Goal: Task Accomplishment & Management: Manage account settings

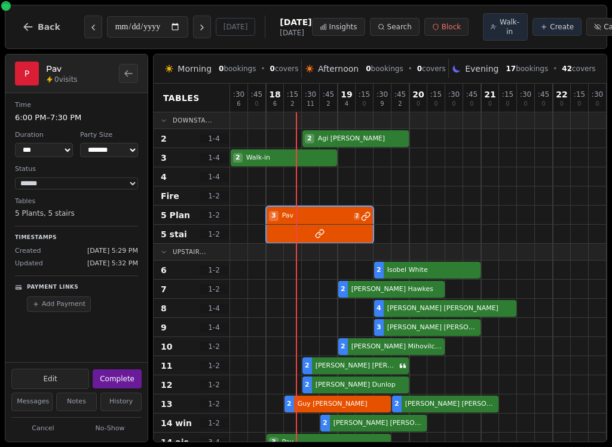
select select "****"
select select "*"
select select "******"
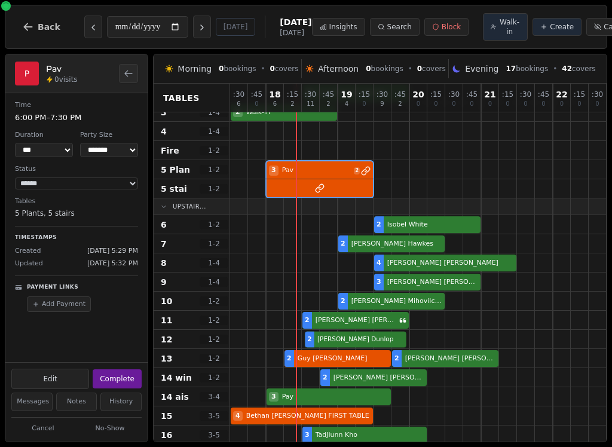
select select "*"
click at [371, 348] on div "2 Hilary Dunlop" at bounding box center [436, 339] width 412 height 19
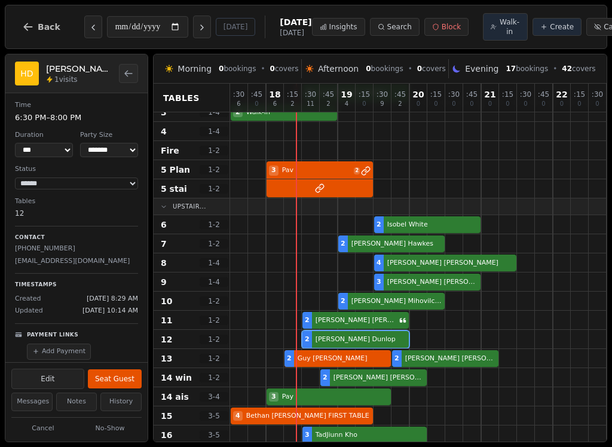
click at [121, 372] on button "Seat Guest" at bounding box center [115, 378] width 54 height 19
select select "******"
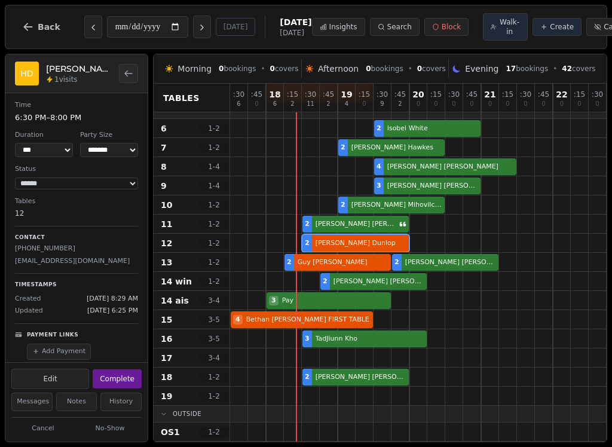
scroll to position [138, 0]
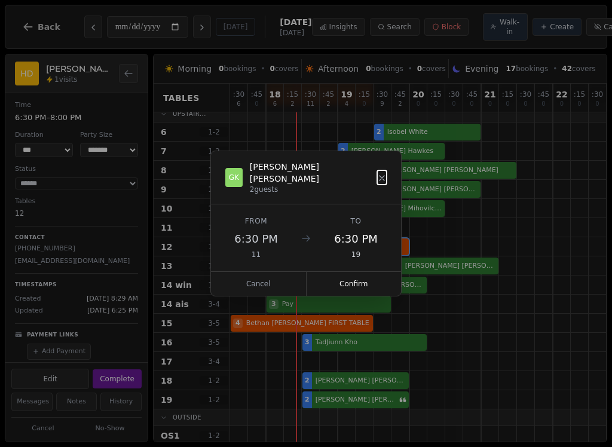
click at [277, 279] on button "Cancel" at bounding box center [259, 284] width 96 height 24
click at [366, 272] on button "Confirm" at bounding box center [354, 284] width 95 height 24
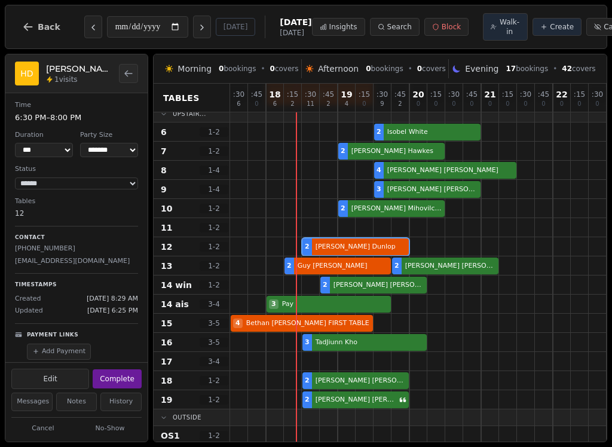
click at [499, 25] on span "Walk-in" at bounding box center [509, 26] width 21 height 19
select select "****"
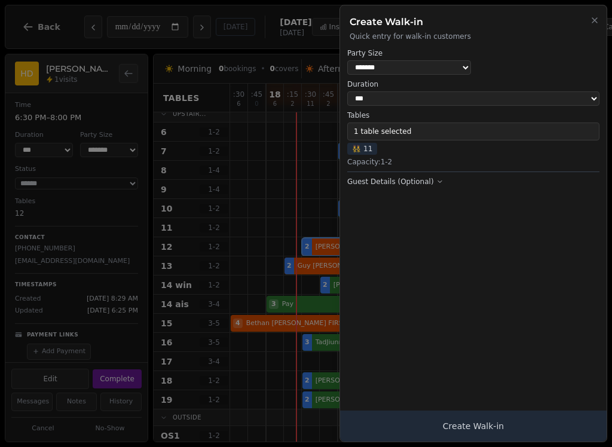
select select "*"
click at [439, 127] on button "1 table selected" at bounding box center [473, 132] width 252 height 18
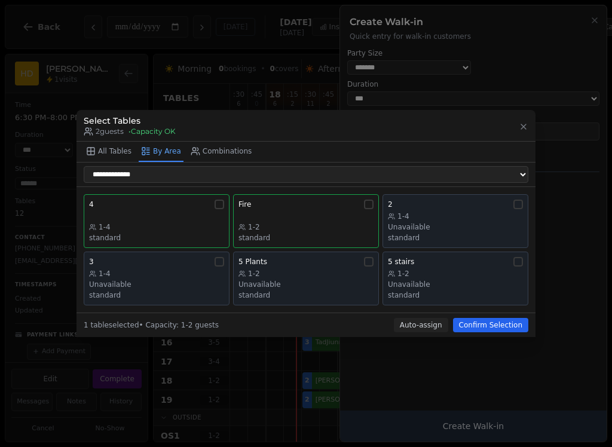
click at [210, 160] on button "Combinations" at bounding box center [221, 152] width 66 height 20
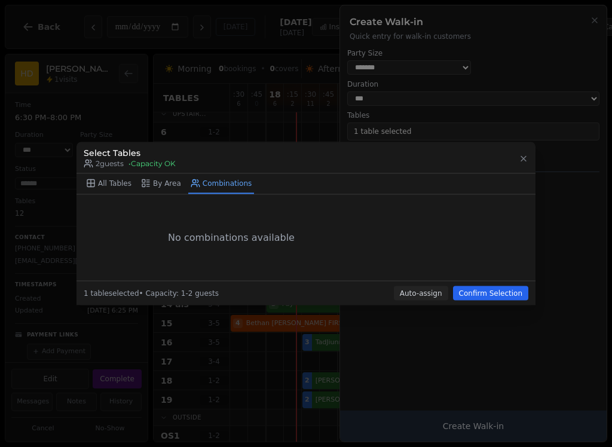
click at [169, 186] on button "By Area" at bounding box center [161, 184] width 45 height 20
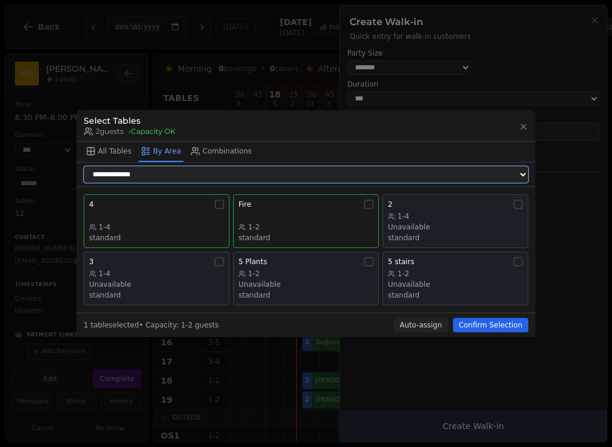
click at [227, 176] on select "**********" at bounding box center [306, 174] width 445 height 17
select select "**********"
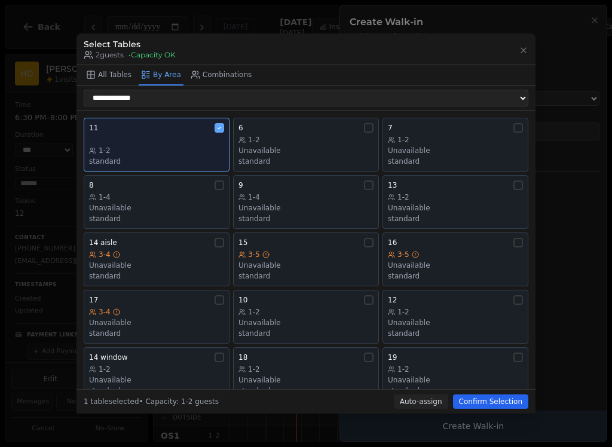
click at [502, 405] on button "Confirm Selection" at bounding box center [490, 402] width 75 height 14
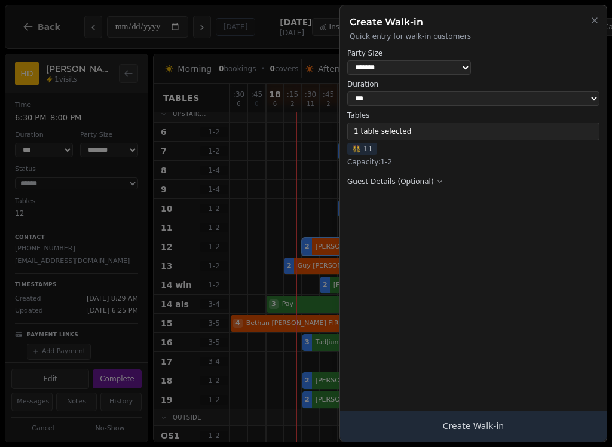
click at [488, 423] on button "Create Walk-in" at bounding box center [473, 426] width 267 height 31
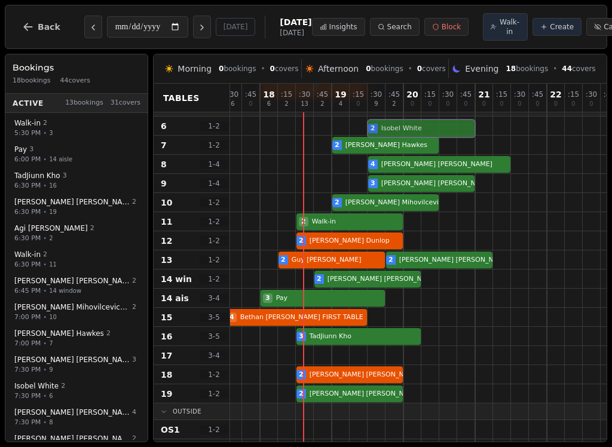
scroll to position [133, 6]
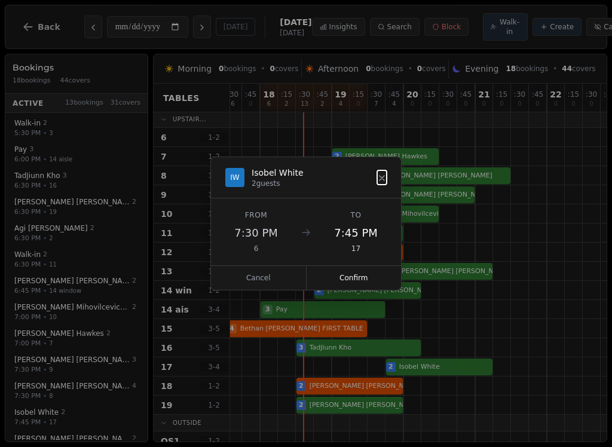
click at [369, 278] on button "Confirm" at bounding box center [354, 278] width 95 height 24
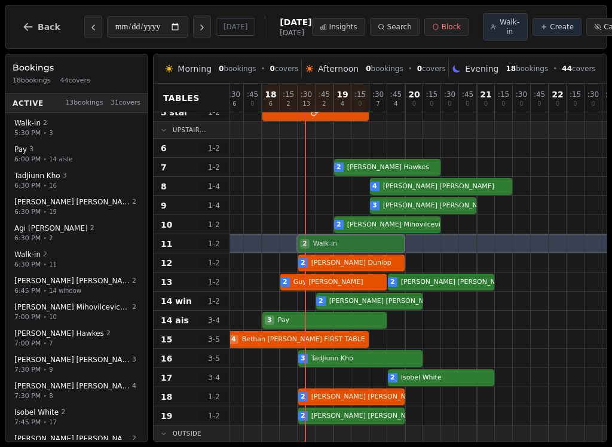
scroll to position [119, 4]
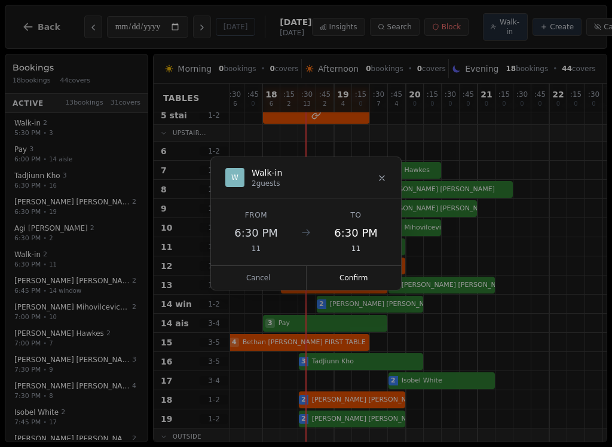
click at [269, 268] on button "Cancel" at bounding box center [259, 278] width 96 height 24
click at [394, 175] on div "W Walk-in 2 guests" at bounding box center [306, 177] width 190 height 41
click at [264, 277] on button "Cancel" at bounding box center [259, 278] width 96 height 24
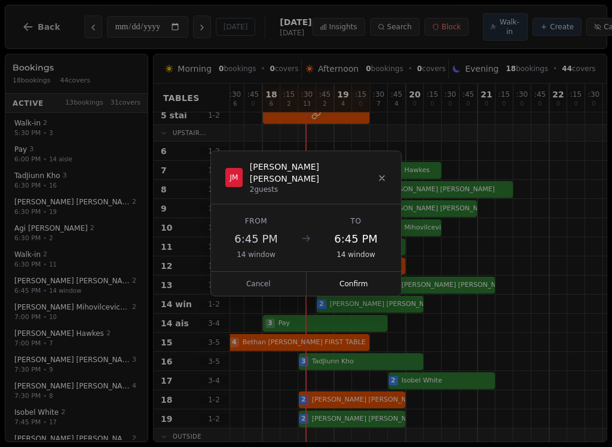
click at [280, 272] on button "Cancel" at bounding box center [259, 284] width 96 height 24
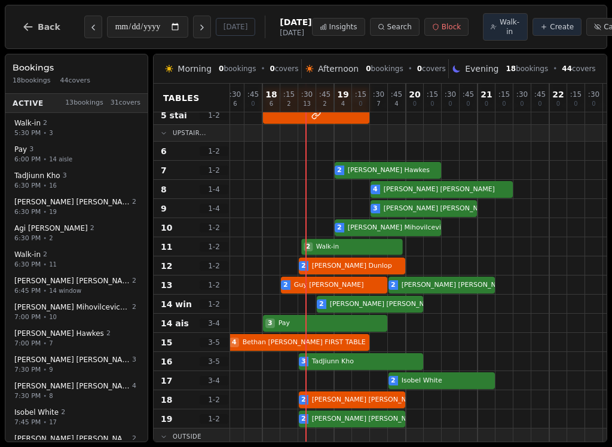
select select "****"
select select "*"
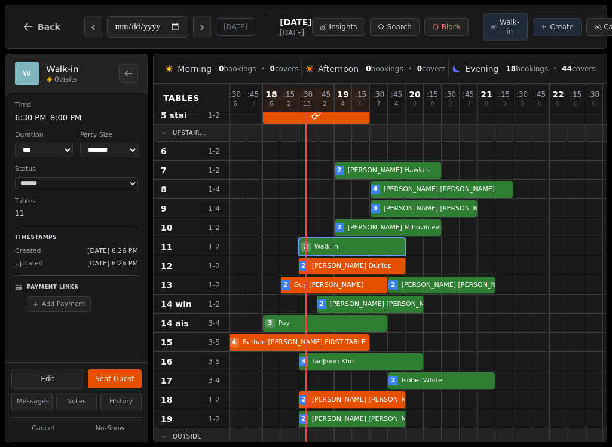
click at [60, 378] on button "Edit" at bounding box center [47, 379] width 73 height 20
select select "*"
select select "****"
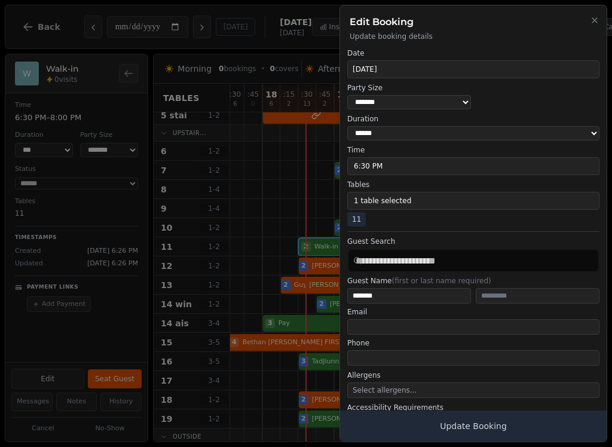
scroll to position [0, 0]
click at [596, 21] on icon "button" at bounding box center [595, 21] width 10 height 10
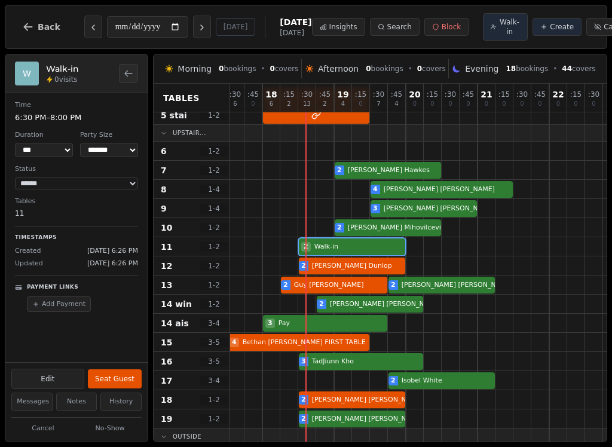
click at [386, 256] on div "2 Walk-in" at bounding box center [433, 246] width 412 height 19
click at [391, 259] on div at bounding box center [397, 265] width 17 height 17
click at [369, 237] on div at bounding box center [361, 227] width 18 height 19
click at [371, 250] on div "2 Walk-in" at bounding box center [433, 246] width 412 height 19
click at [330, 254] on div "2 Walk-in" at bounding box center [433, 246] width 412 height 19
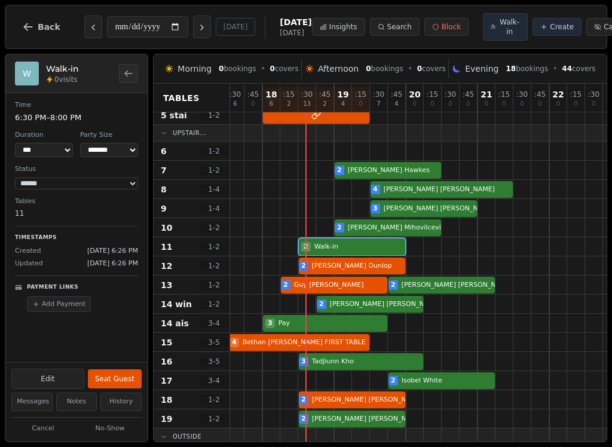
click at [57, 377] on button "Edit" at bounding box center [47, 379] width 73 height 20
select select "*"
select select "****"
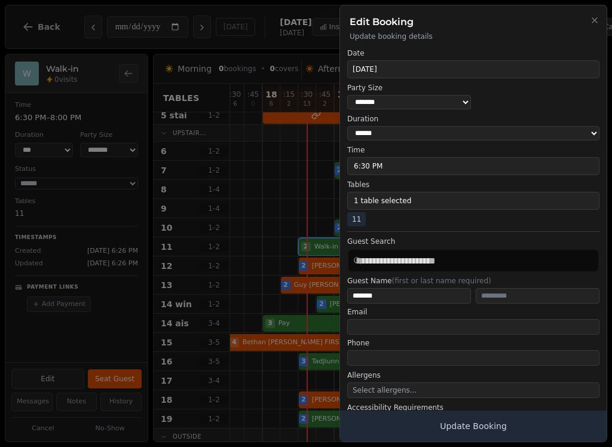
click at [591, 26] on button "Close" at bounding box center [595, 20] width 10 height 14
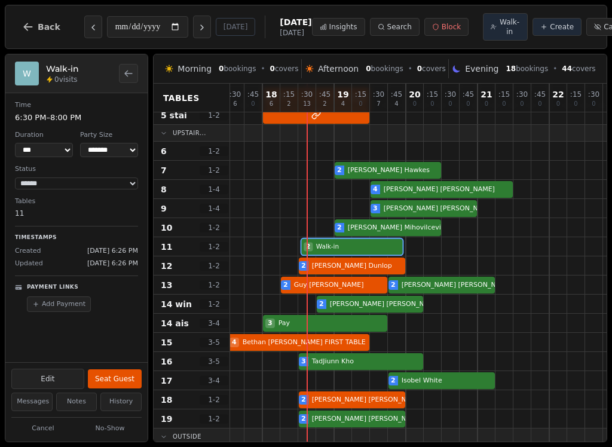
click at [347, 240] on div at bounding box center [343, 246] width 18 height 19
click at [381, 250] on div "2 Walk-in" at bounding box center [433, 246] width 412 height 19
click at [604, 31] on span "Cancelled" at bounding box center [621, 27] width 35 height 10
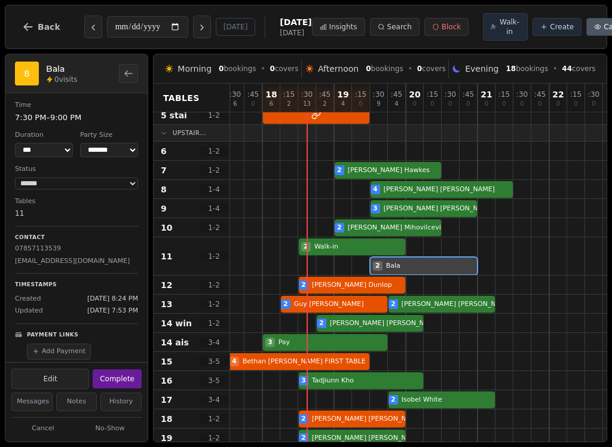
click at [437, 258] on div at bounding box center [433, 256] width 18 height 38
click at [604, 30] on span "Cancelled" at bounding box center [621, 27] width 35 height 10
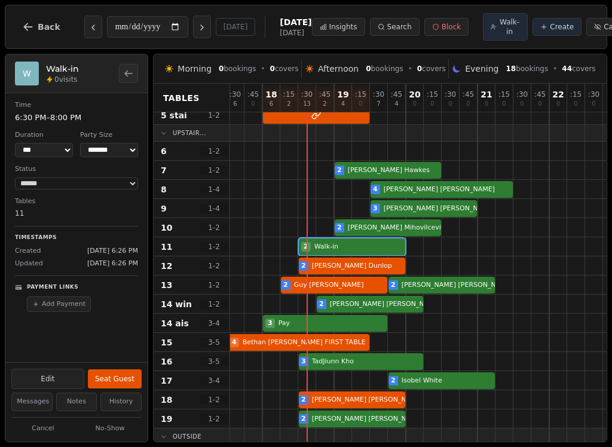
click at [362, 240] on div at bounding box center [361, 246] width 18 height 19
click at [45, 429] on button "Cancel" at bounding box center [42, 428] width 63 height 15
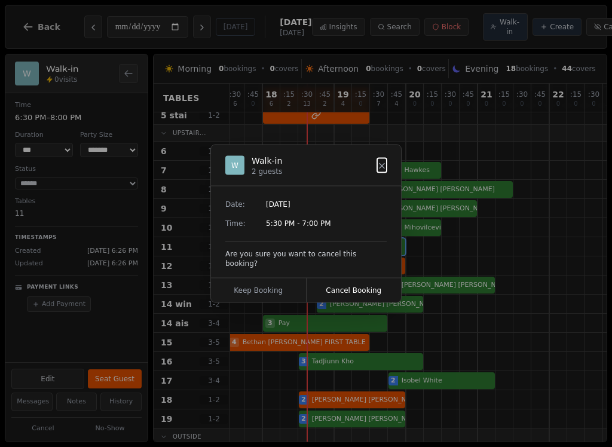
click at [363, 282] on button "Cancel Booking" at bounding box center [354, 291] width 95 height 24
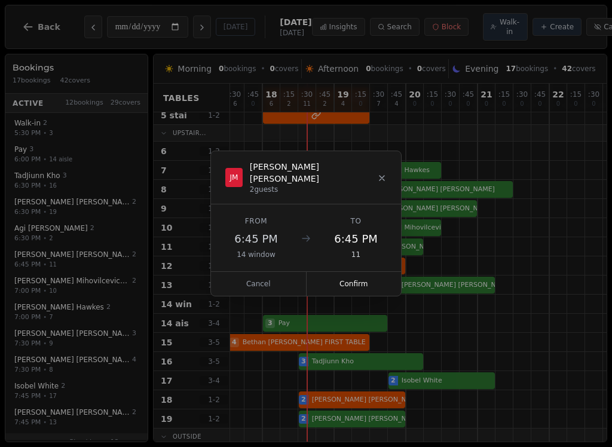
click at [366, 283] on button "Confirm" at bounding box center [354, 284] width 95 height 24
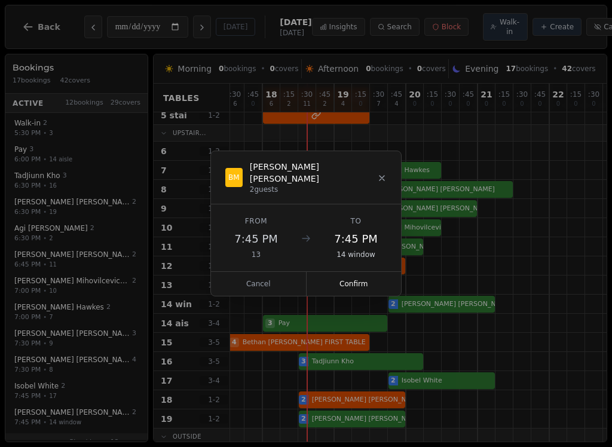
click at [378, 280] on button "Confirm" at bounding box center [354, 284] width 95 height 24
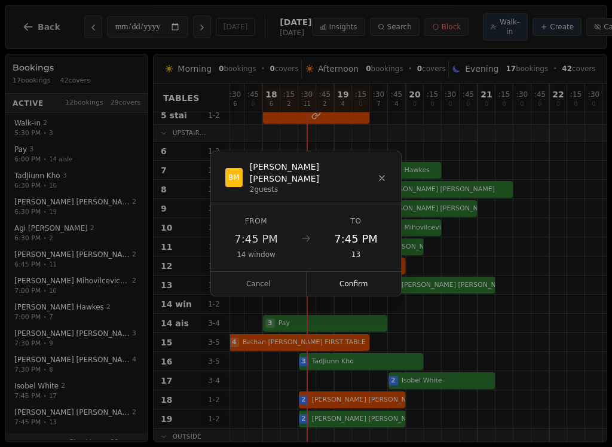
click at [374, 277] on button "Confirm" at bounding box center [354, 284] width 95 height 24
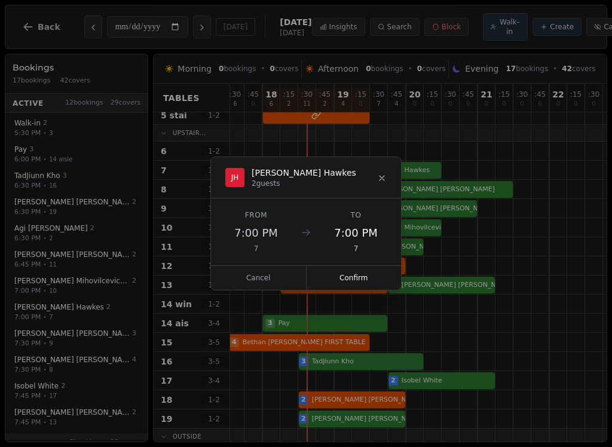
click at [278, 283] on button "Cancel" at bounding box center [259, 278] width 96 height 24
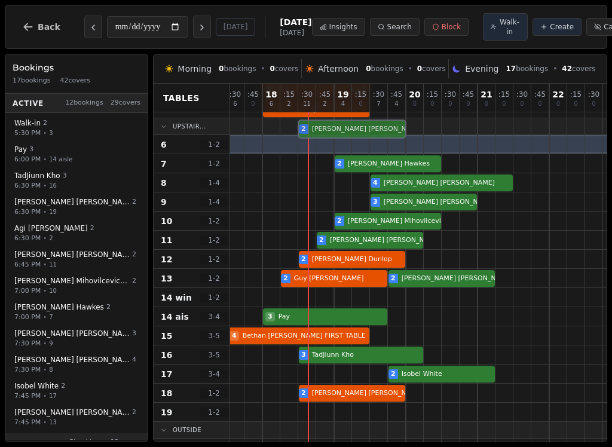
scroll to position [123, 4]
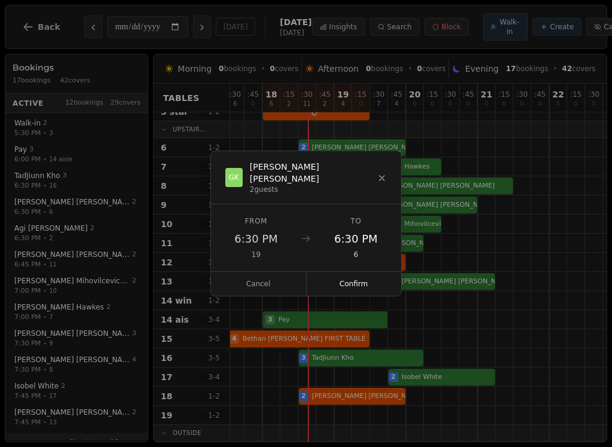
click at [373, 272] on button "Confirm" at bounding box center [354, 284] width 95 height 24
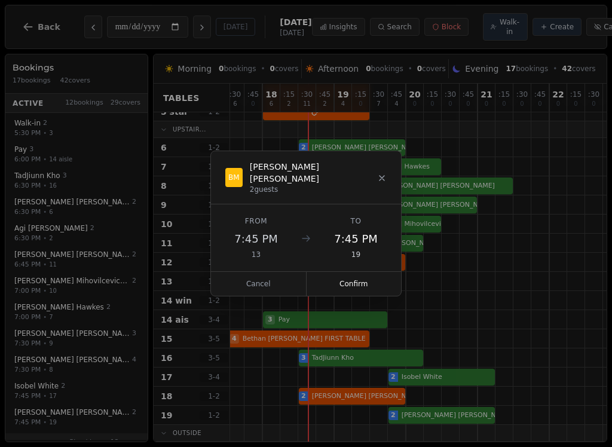
click at [371, 280] on button "Confirm" at bounding box center [354, 284] width 95 height 24
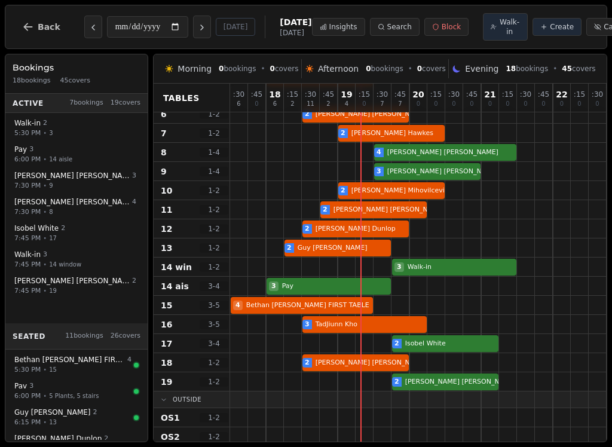
scroll to position [155, 0]
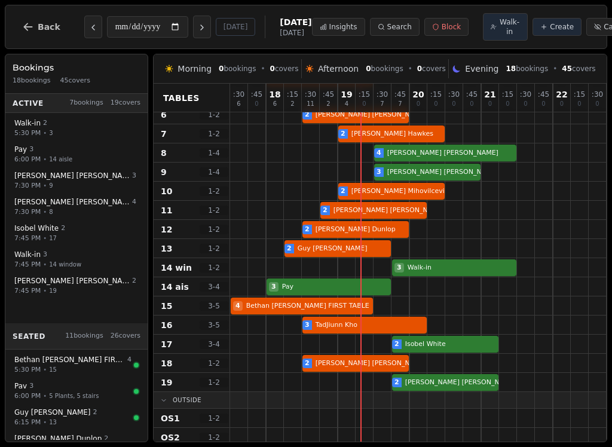
select select "****"
select select "*"
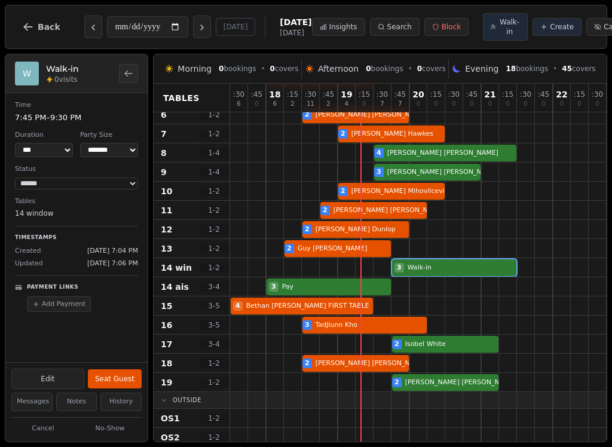
click at [123, 376] on button "Seat Guest" at bounding box center [115, 378] width 54 height 19
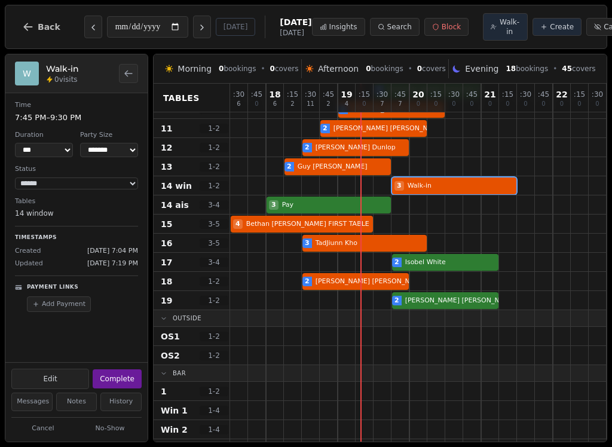
scroll to position [239, 0]
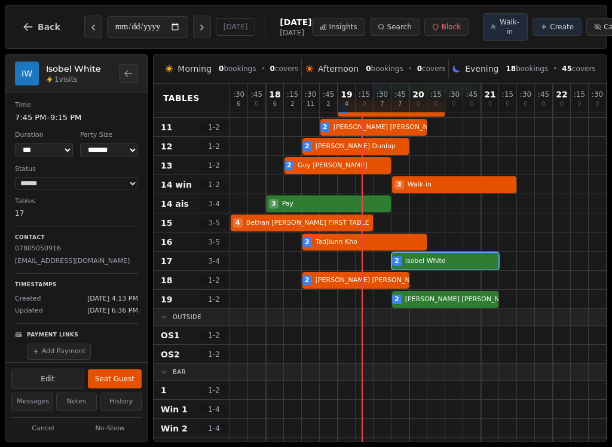
click at [462, 264] on div "2 [PERSON_NAME]" at bounding box center [436, 261] width 412 height 19
click at [118, 372] on button "Seat Guest" at bounding box center [115, 378] width 54 height 19
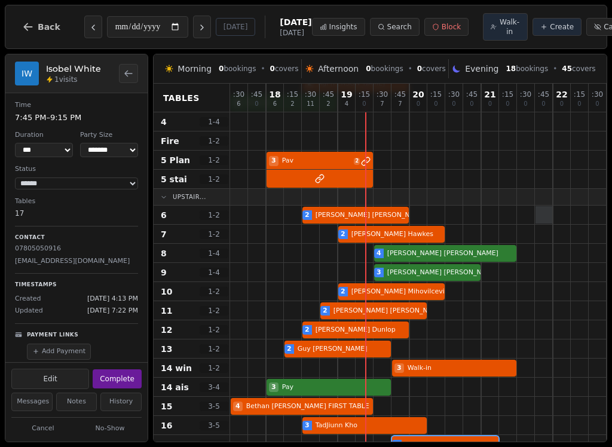
scroll to position [38, 0]
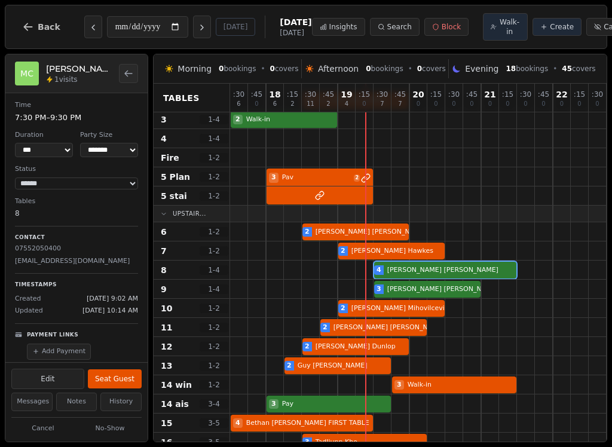
click at [472, 263] on div at bounding box center [472, 270] width 18 height 19
click at [129, 383] on button "Seat Guest" at bounding box center [115, 378] width 54 height 19
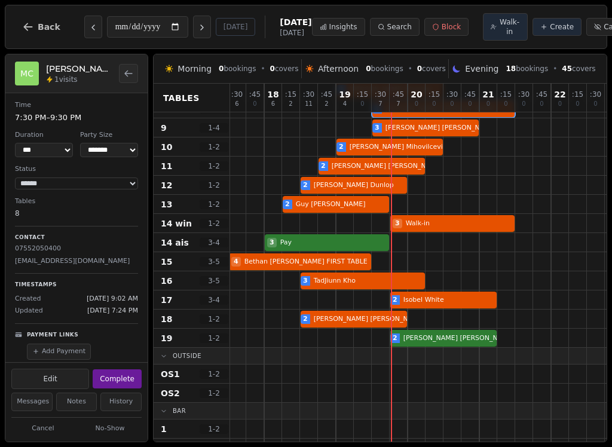
scroll to position [199, 2]
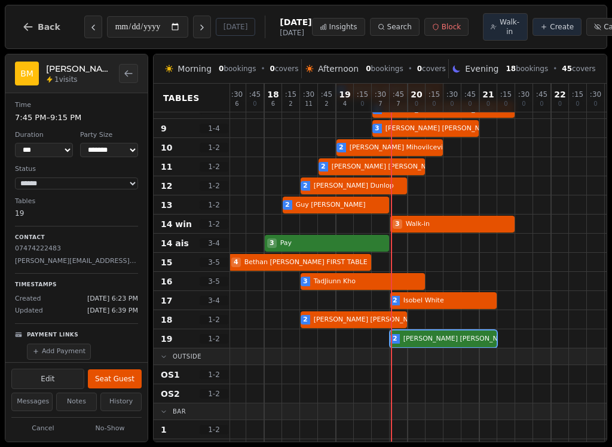
click at [430, 344] on div "2 [PERSON_NAME]" at bounding box center [434, 338] width 412 height 19
click at [115, 378] on button "Seat Guest" at bounding box center [115, 378] width 54 height 19
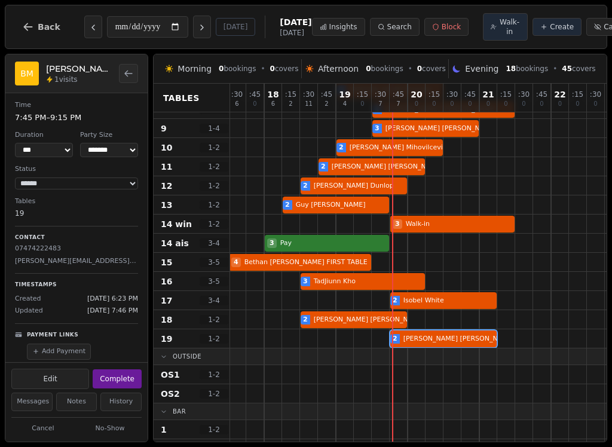
click at [499, 25] on span "Walk-in" at bounding box center [509, 26] width 21 height 19
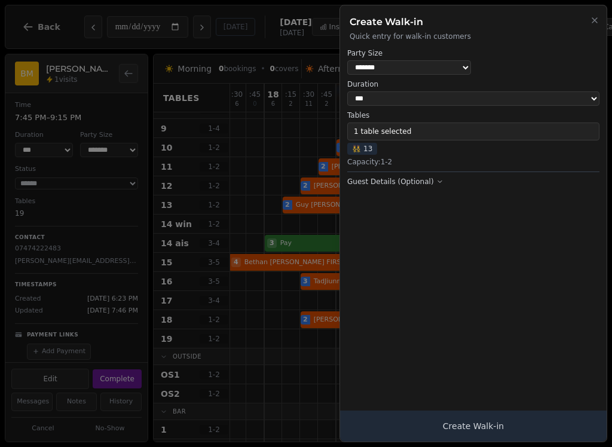
select select "*"
click at [468, 131] on button "1 table selected" at bounding box center [473, 132] width 252 height 18
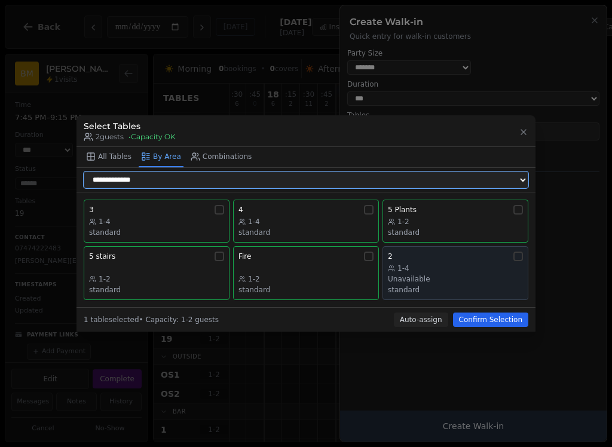
click at [234, 181] on select "**********" at bounding box center [306, 180] width 445 height 17
select select "**********"
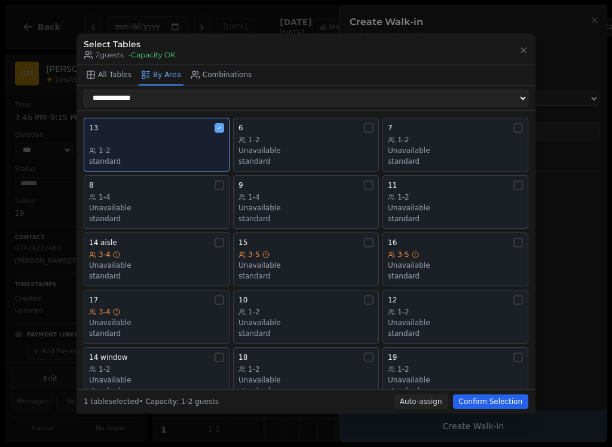
click at [357, 250] on div "3-5" at bounding box center [306, 255] width 135 height 10
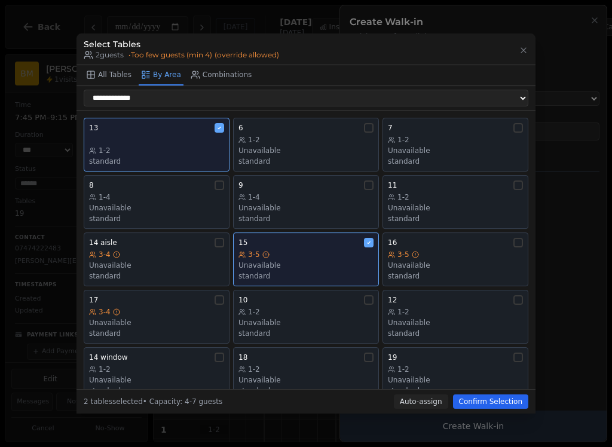
click at [497, 409] on button "Confirm Selection" at bounding box center [490, 402] width 75 height 14
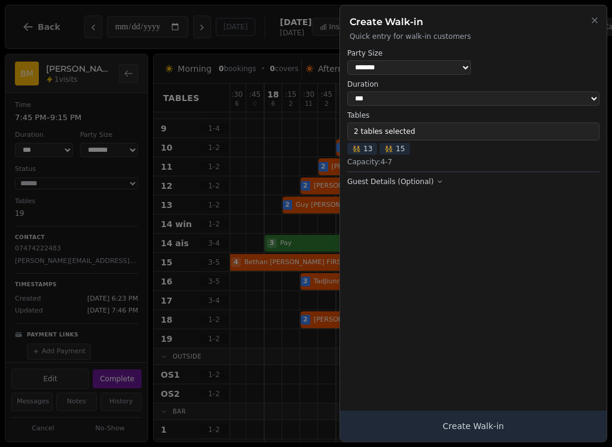
click at [493, 432] on button "Create Walk-in" at bounding box center [473, 426] width 267 height 31
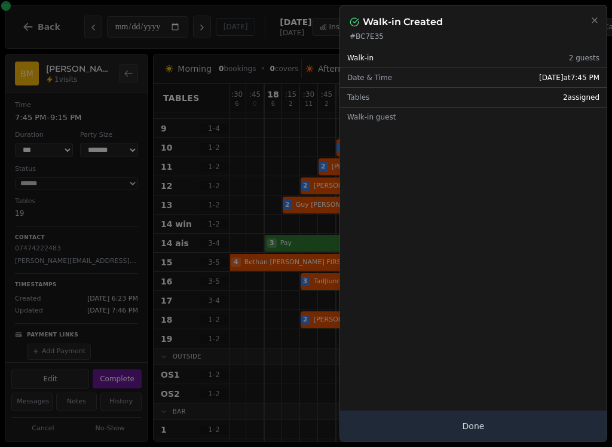
click at [498, 426] on button "Done" at bounding box center [473, 426] width 267 height 31
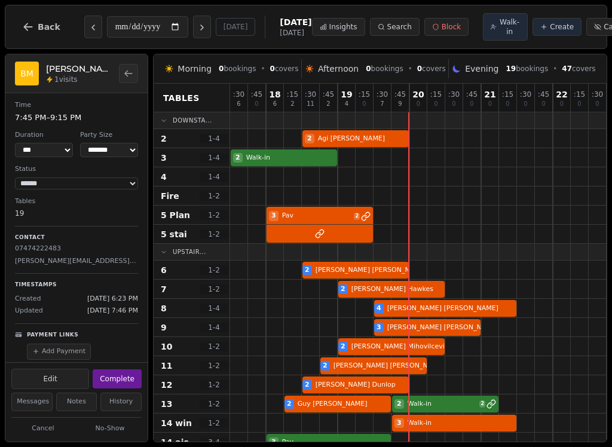
scroll to position [0, 0]
